Goal: Task Accomplishment & Management: Use online tool/utility

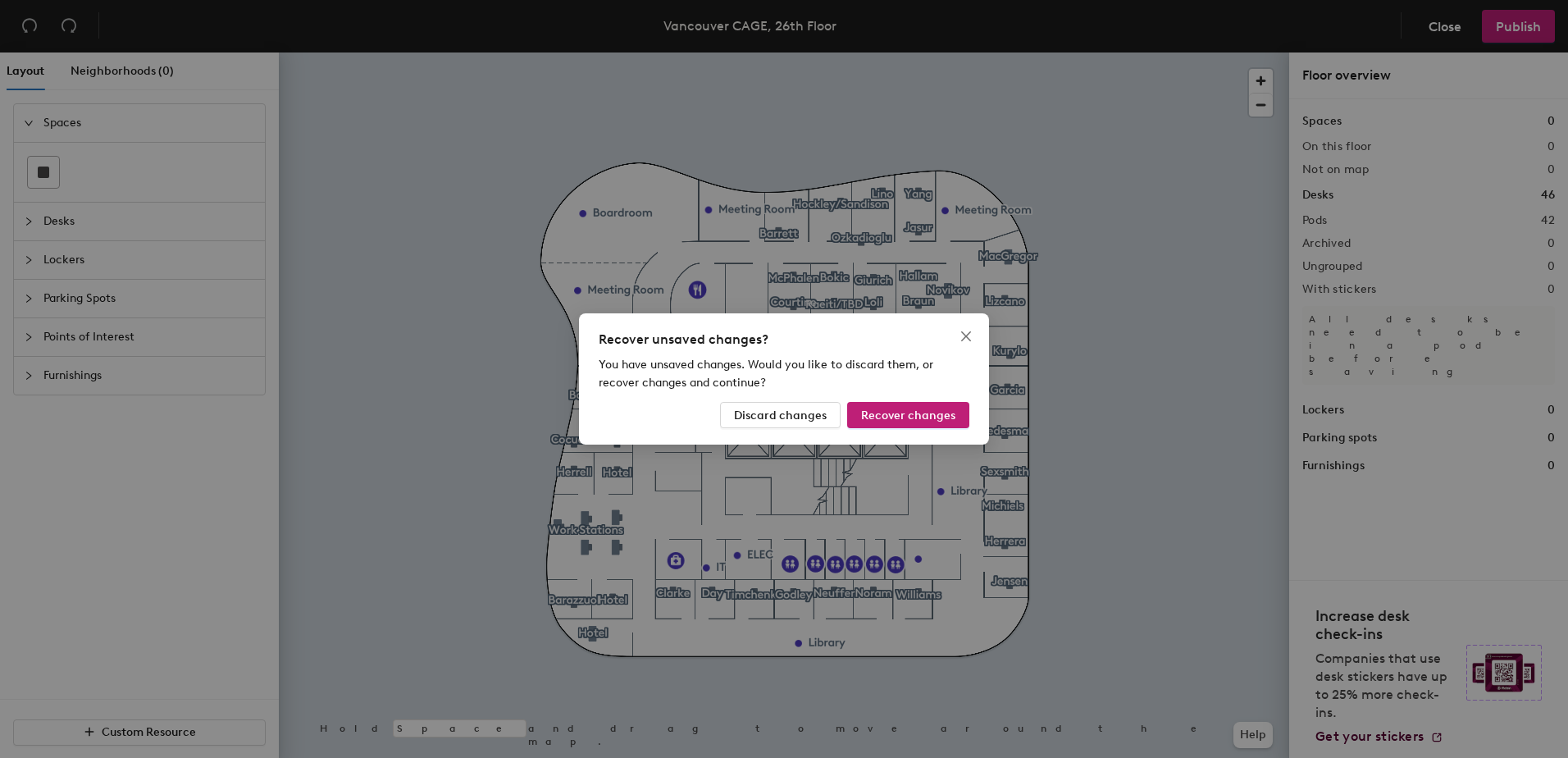
click at [935, 429] on div "Recover unsaved changes? You have unsaved changes. Would you like to discard th…" at bounding box center [784, 379] width 410 height 131
click at [910, 418] on span "Recover changes" at bounding box center [908, 415] width 94 height 14
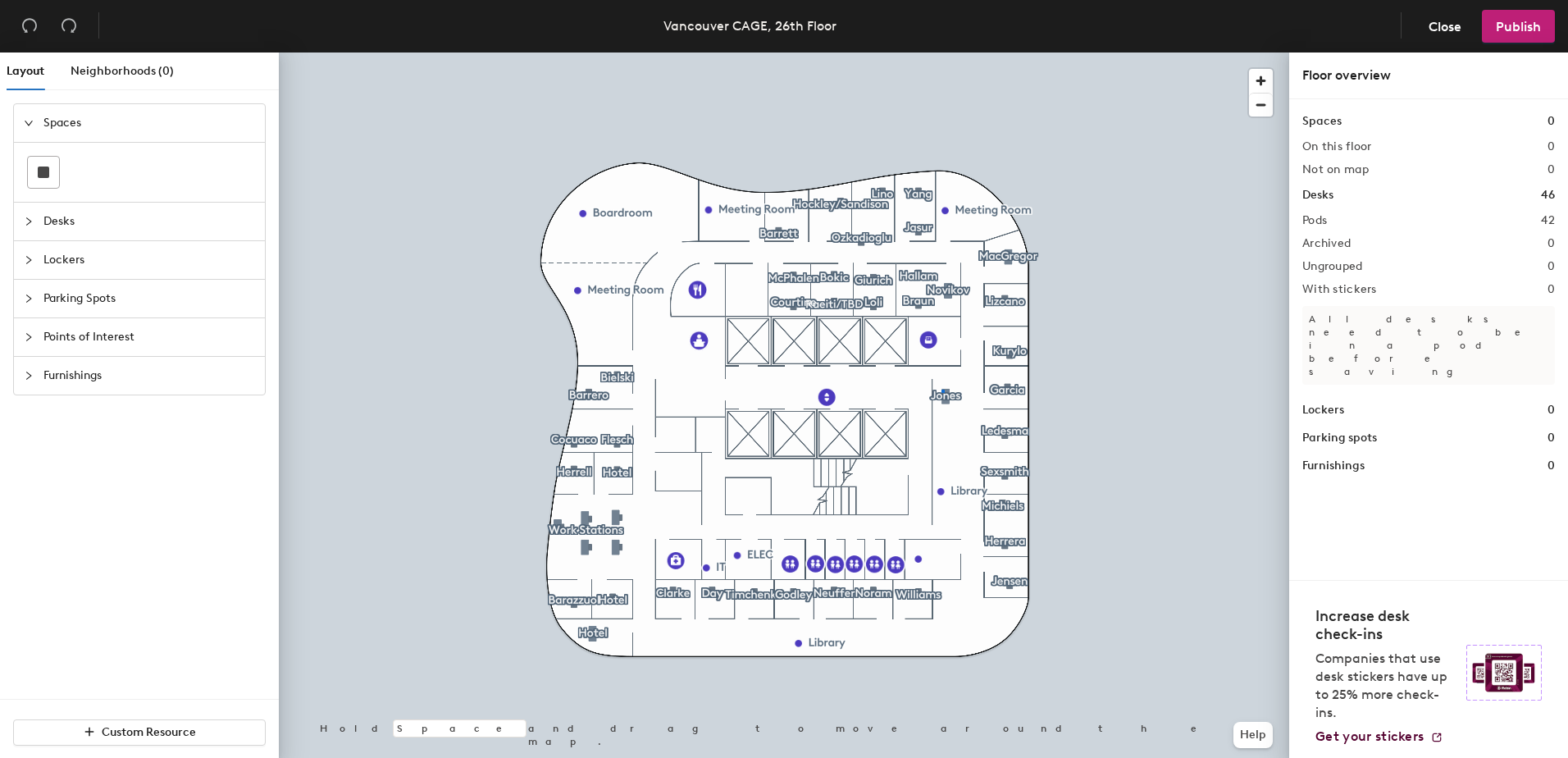
click at [943, 53] on div at bounding box center [784, 53] width 1011 height 0
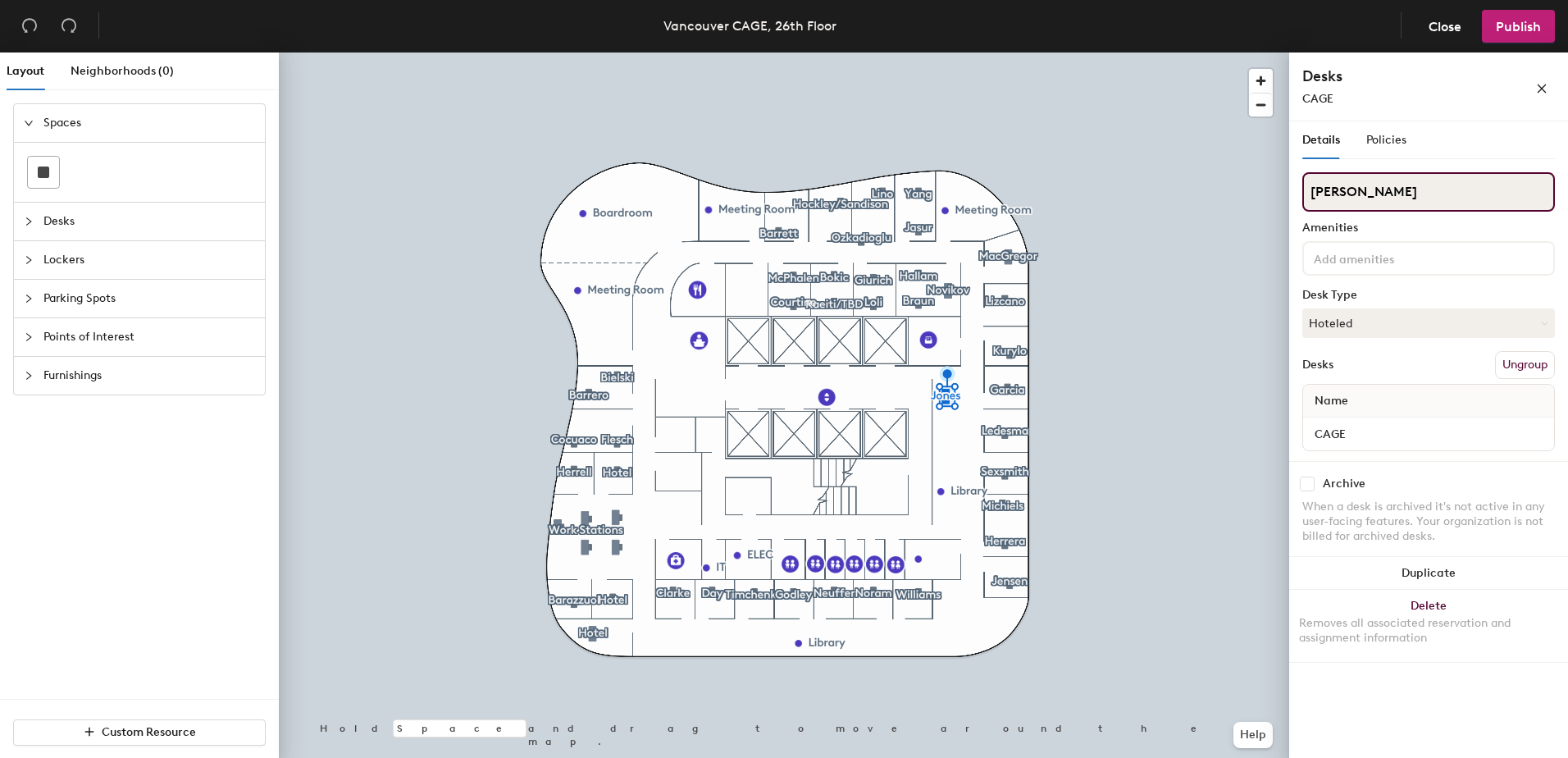
click at [1275, 185] on div "Layout Neighborhoods (0) Spaces Desks Lockers Parking Spots Points of Interest …" at bounding box center [784, 409] width 1568 height 712
type input "Hotel"
click at [1520, 22] on span "Publish" at bounding box center [1519, 26] width 45 height 15
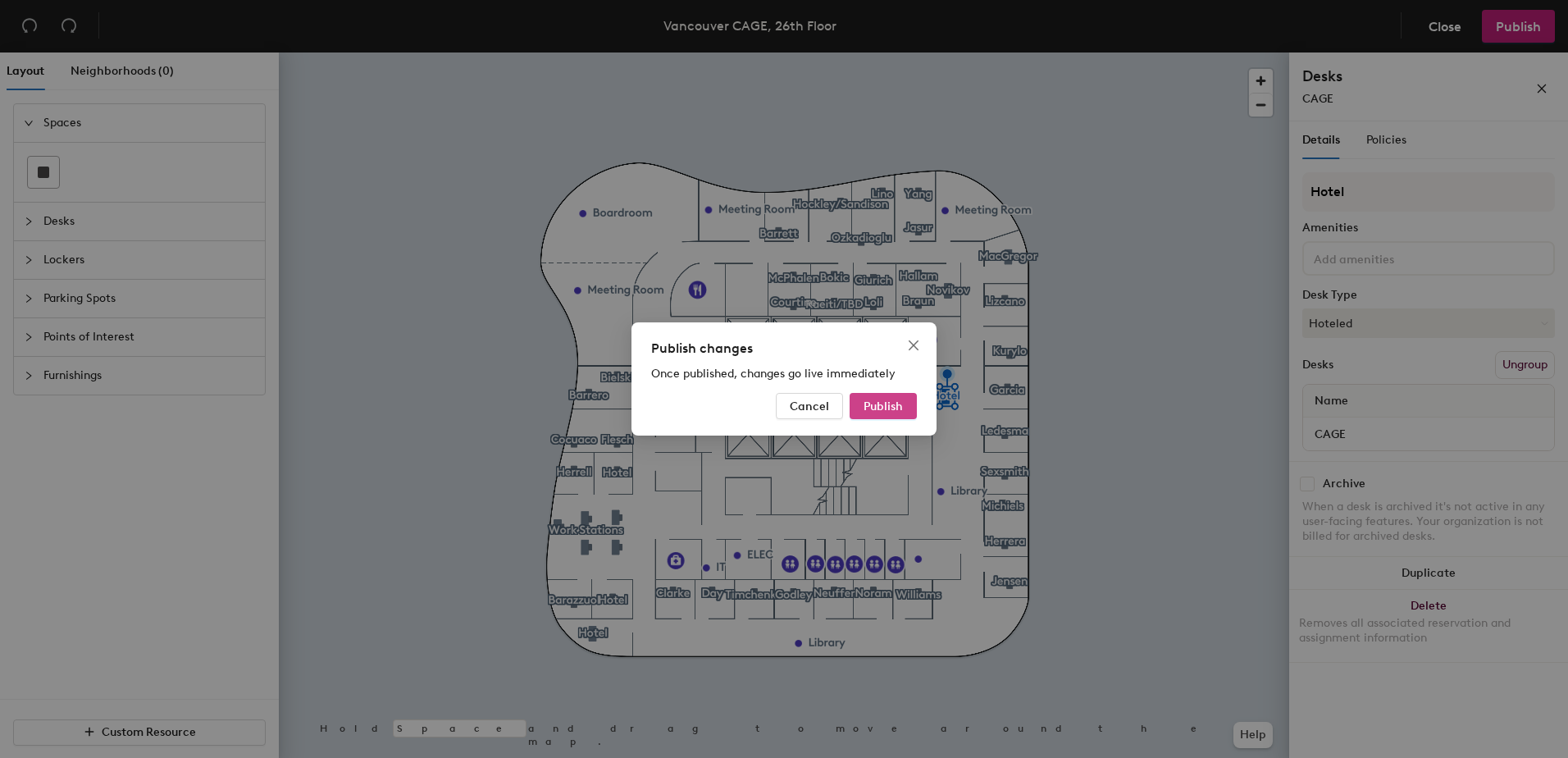
click at [880, 405] on span "Publish" at bounding box center [884, 406] width 39 height 14
